Goal: Navigation & Orientation: Find specific page/section

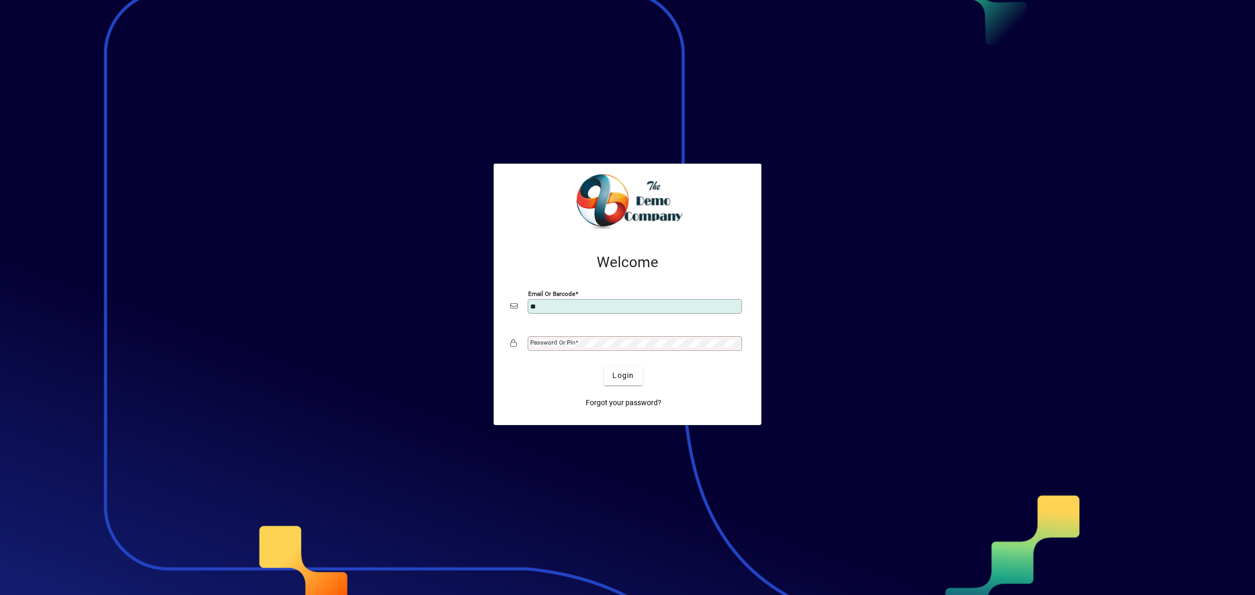
type input "**********"
click at [604, 366] on button "Login" at bounding box center [623, 375] width 38 height 19
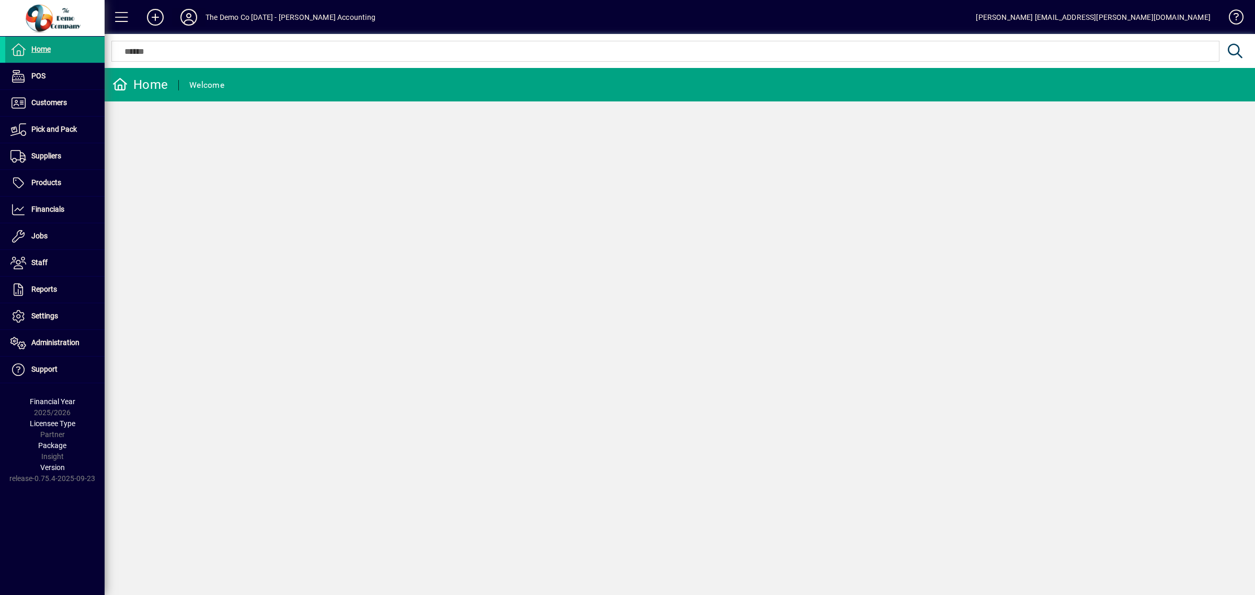
click at [189, 15] on icon at bounding box center [188, 17] width 21 height 17
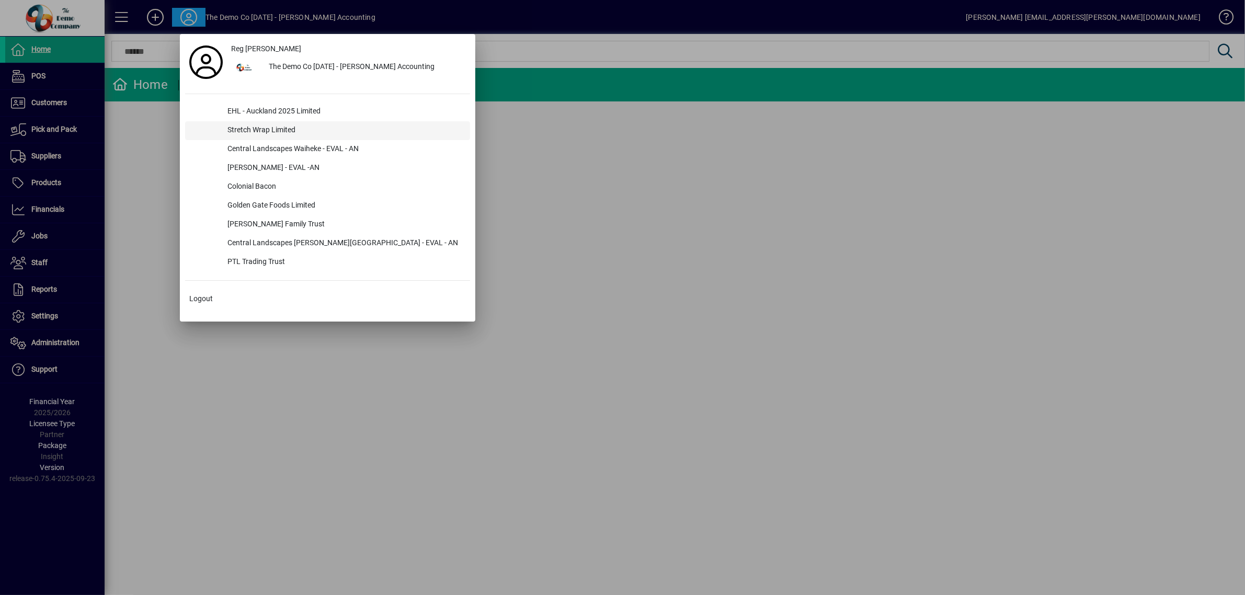
click at [247, 130] on div "Stretch Wrap Limited" at bounding box center [344, 130] width 251 height 19
